Goal: Task Accomplishment & Management: Manage account settings

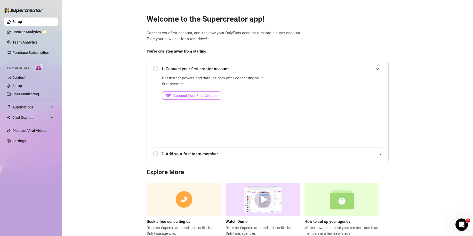
click at [188, 96] on span "Connect Your First Creator" at bounding box center [195, 96] width 44 height 4
click at [172, 156] on span "2. Add your first team member" at bounding box center [271, 154] width 221 height 6
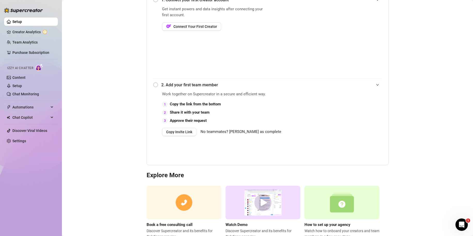
scroll to position [77, 0]
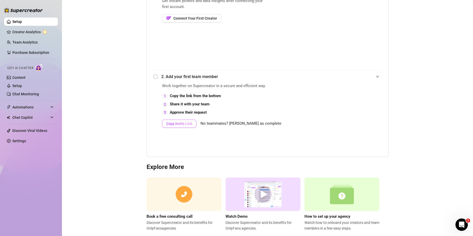
click at [181, 124] on span "Copy Invite Link" at bounding box center [179, 124] width 26 height 4
click at [23, 34] on link "Creator Analytics" at bounding box center [32, 32] width 41 height 8
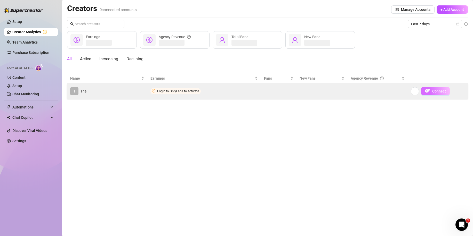
click at [438, 92] on span "Connect" at bounding box center [439, 91] width 14 height 4
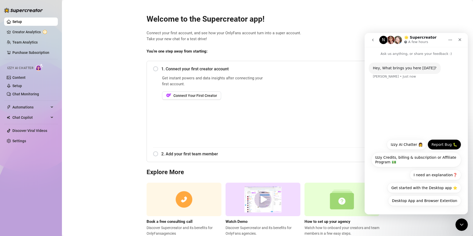
click at [442, 144] on button "Report Bug 🐛" at bounding box center [444, 144] width 34 height 10
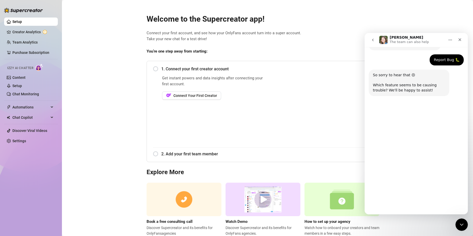
scroll to position [24, 0]
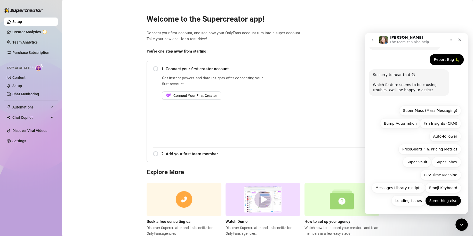
click at [443, 199] on button "Something else" at bounding box center [443, 201] width 36 height 10
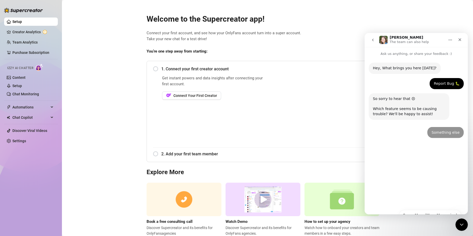
scroll to position [0, 0]
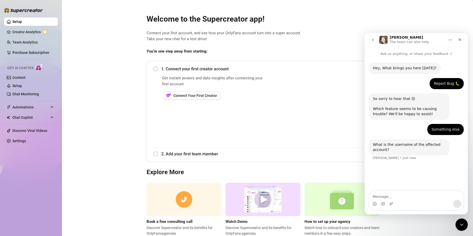
click at [101, 99] on main "Welcome to the Supercreator app! Connect your first account, and see how your O…" at bounding box center [267, 126] width 411 height 252
click at [31, 42] on link "Team Analytics" at bounding box center [24, 42] width 25 height 4
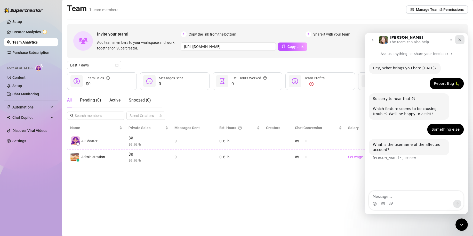
click at [462, 40] on div "Close" at bounding box center [459, 39] width 9 height 9
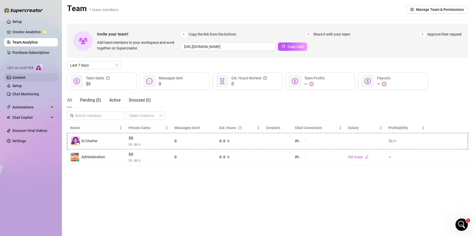
click at [26, 77] on link "Content" at bounding box center [18, 78] width 13 height 4
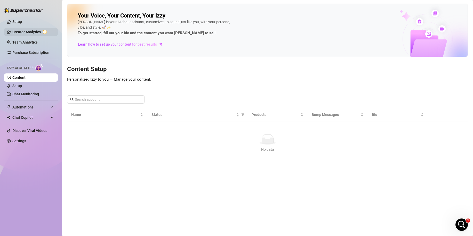
click at [28, 30] on link "Creator Analytics" at bounding box center [32, 32] width 41 height 8
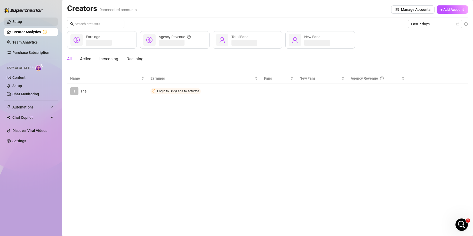
click at [22, 20] on link "Setup" at bounding box center [17, 22] width 10 height 4
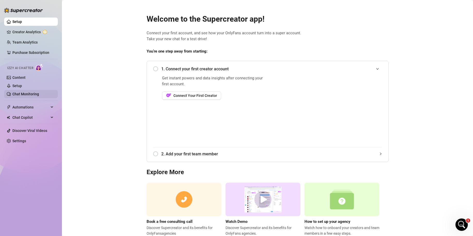
click at [30, 93] on link "Chat Monitoring" at bounding box center [25, 94] width 27 height 4
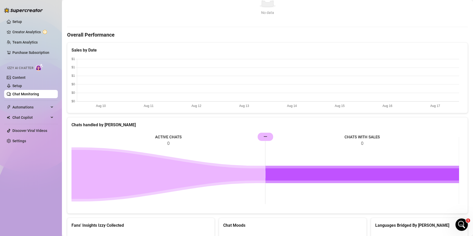
scroll to position [129, 0]
